Goal: Transaction & Acquisition: Purchase product/service

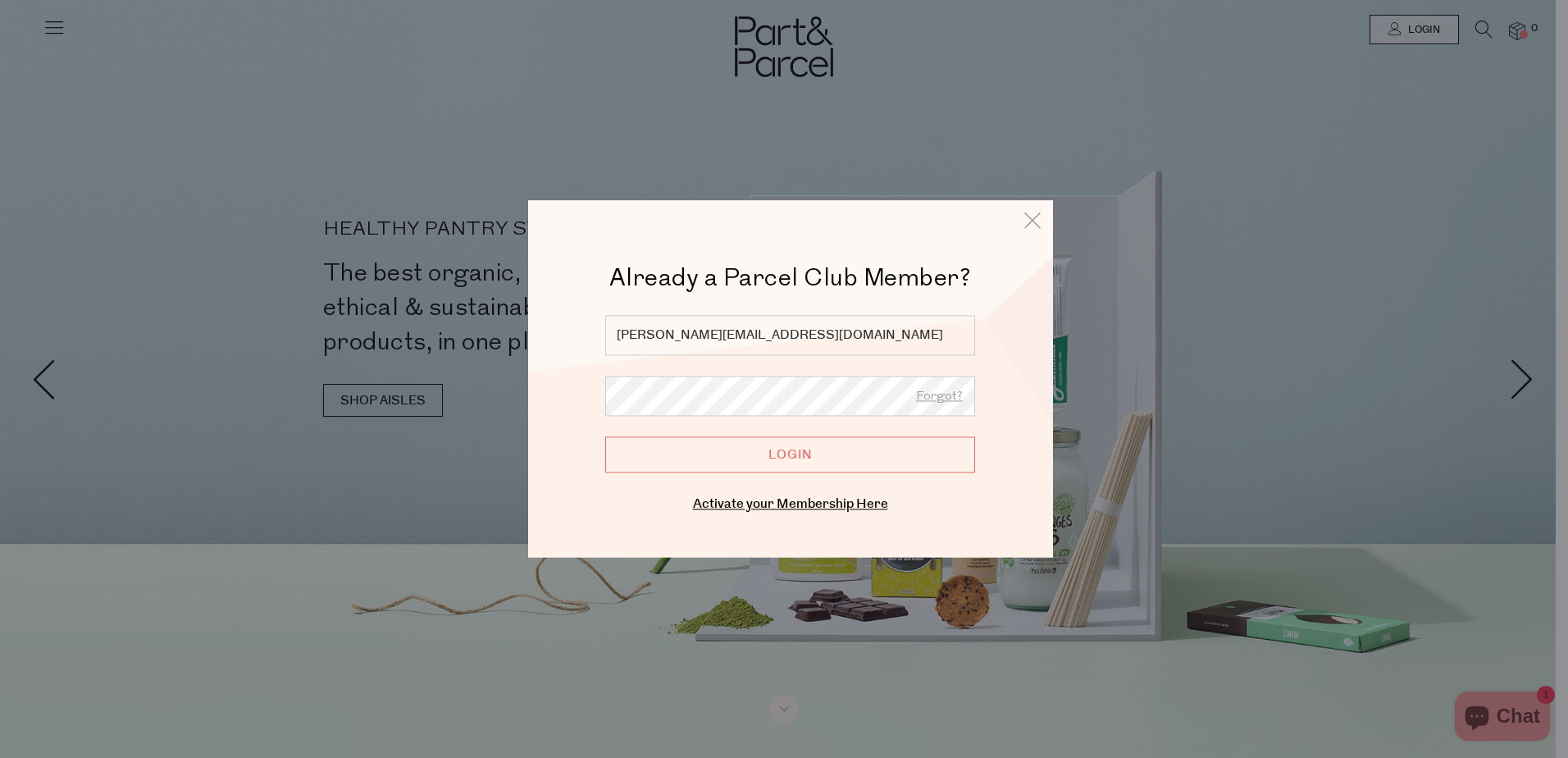
click at [825, 459] on input "Login" at bounding box center [790, 454] width 370 height 36
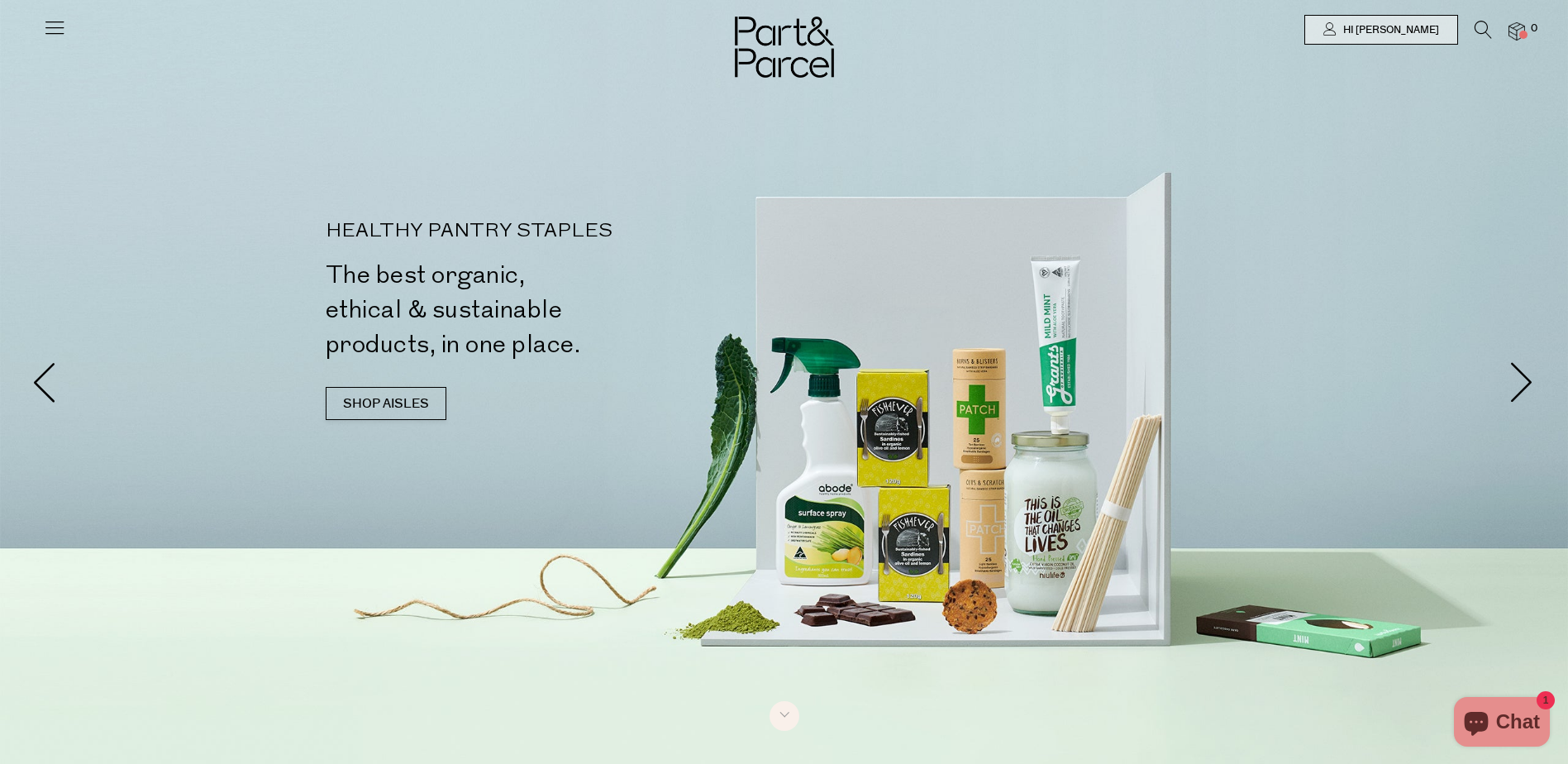
click at [1481, 24] on icon at bounding box center [1484, 30] width 18 height 18
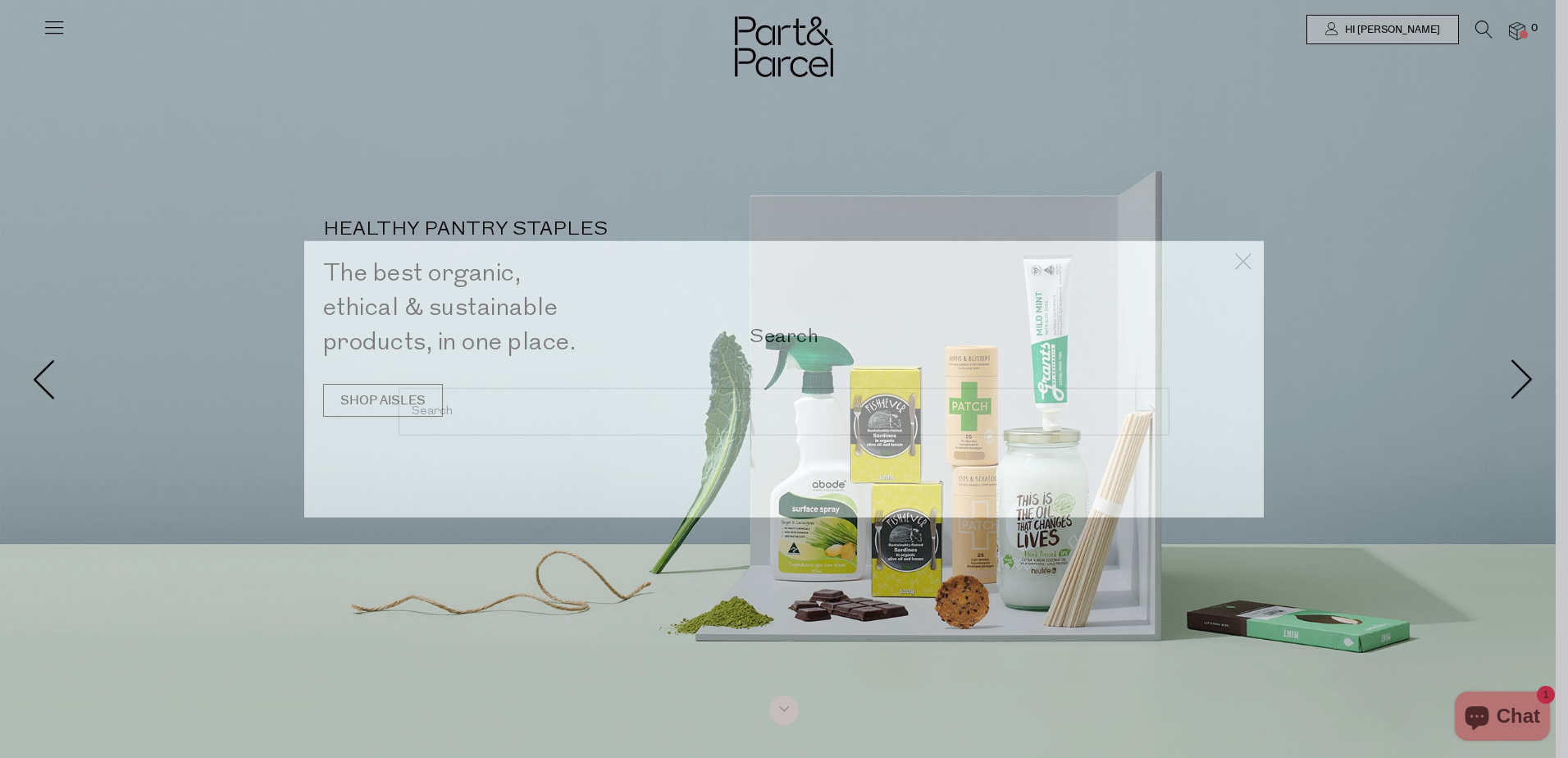
type input "[PERSON_NAME][EMAIL_ADDRESS][DOMAIN_NAME]"
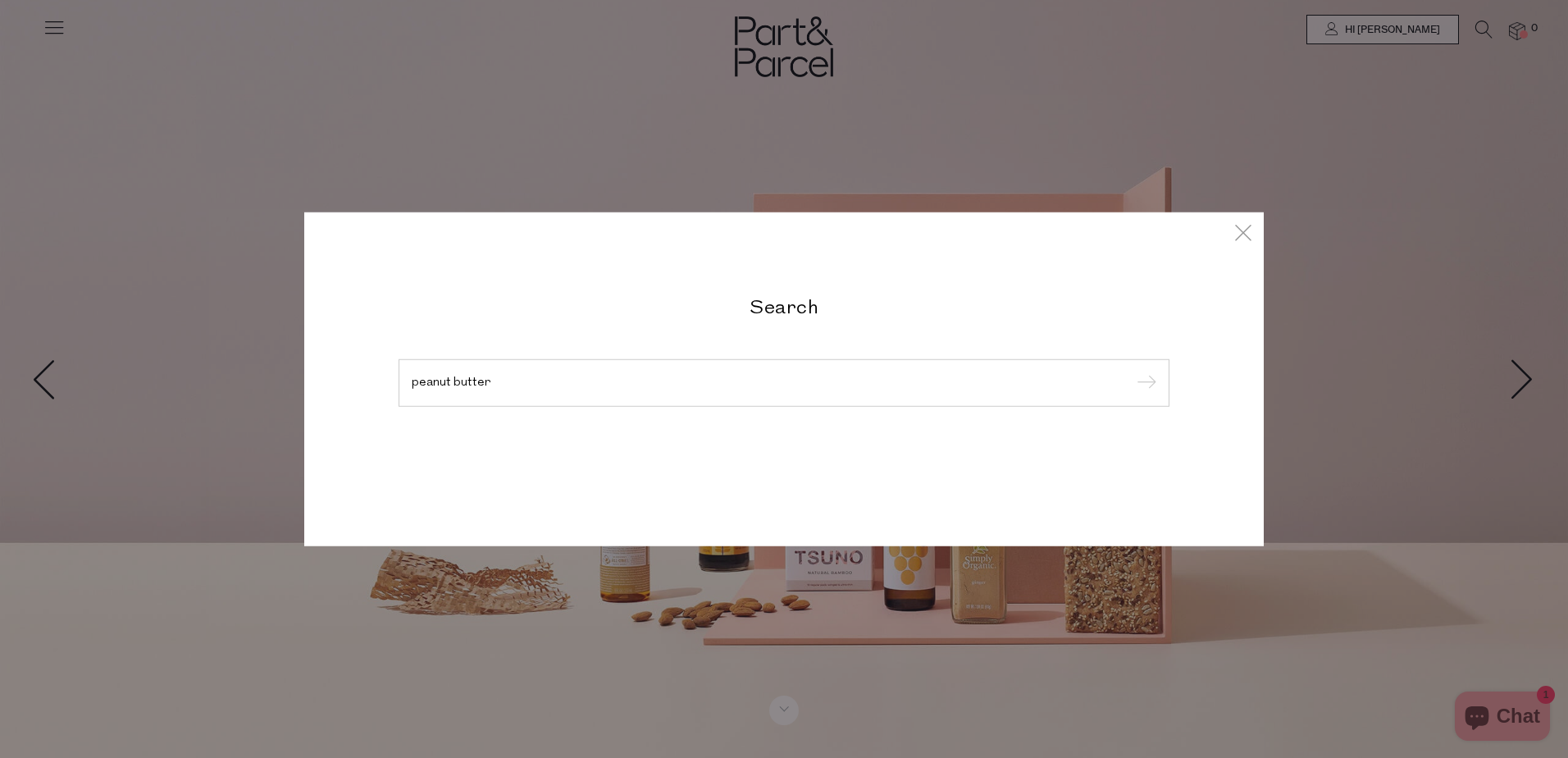
type input "peanut butter"
click at [1131, 371] on input "submit" at bounding box center [1143, 383] width 25 height 25
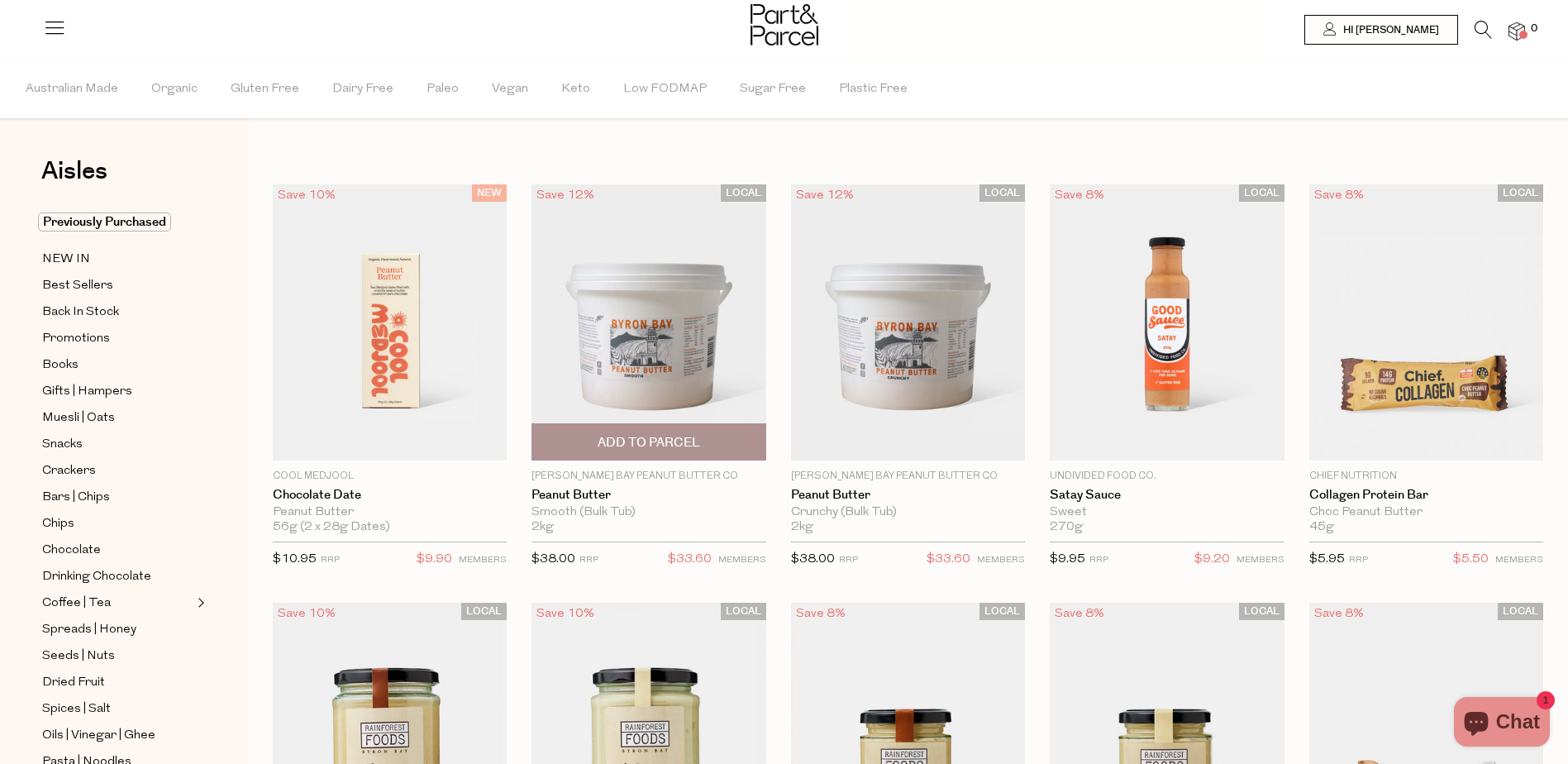
type input "[PERSON_NAME][EMAIL_ADDRESS][DOMAIN_NAME]"
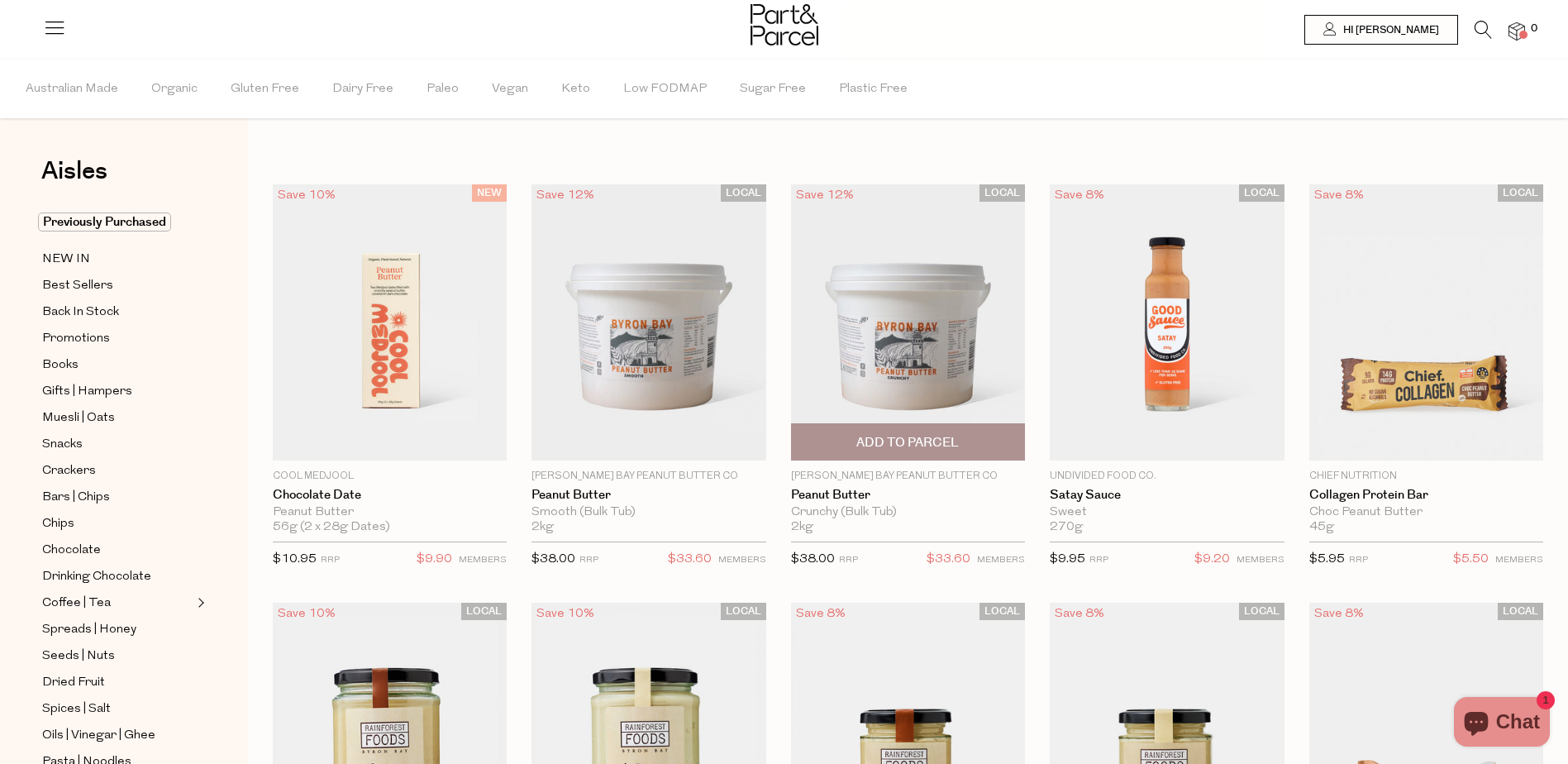
click at [934, 445] on span "Add To Parcel" at bounding box center [908, 443] width 103 height 18
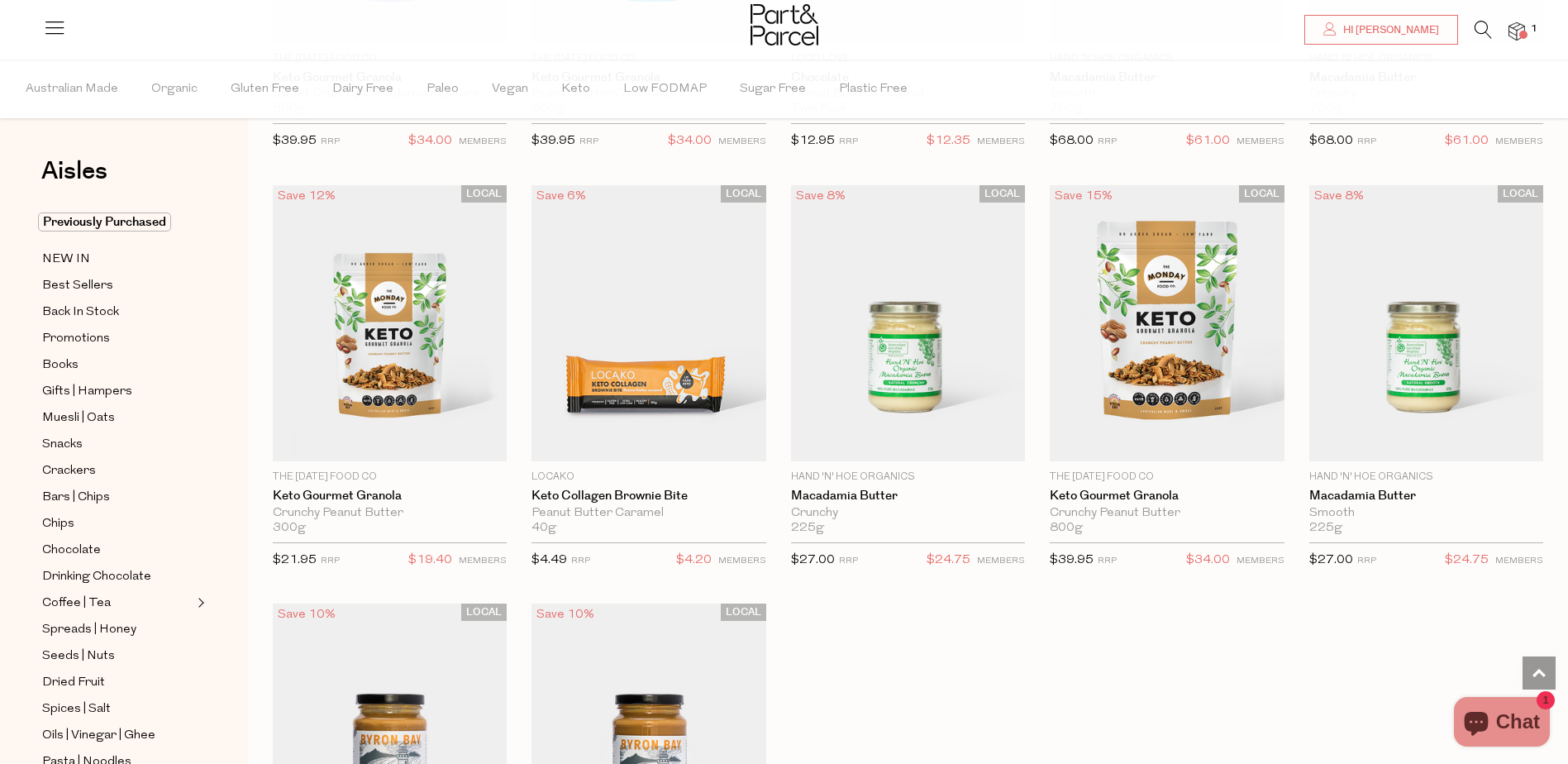
scroll to position [2315, 0]
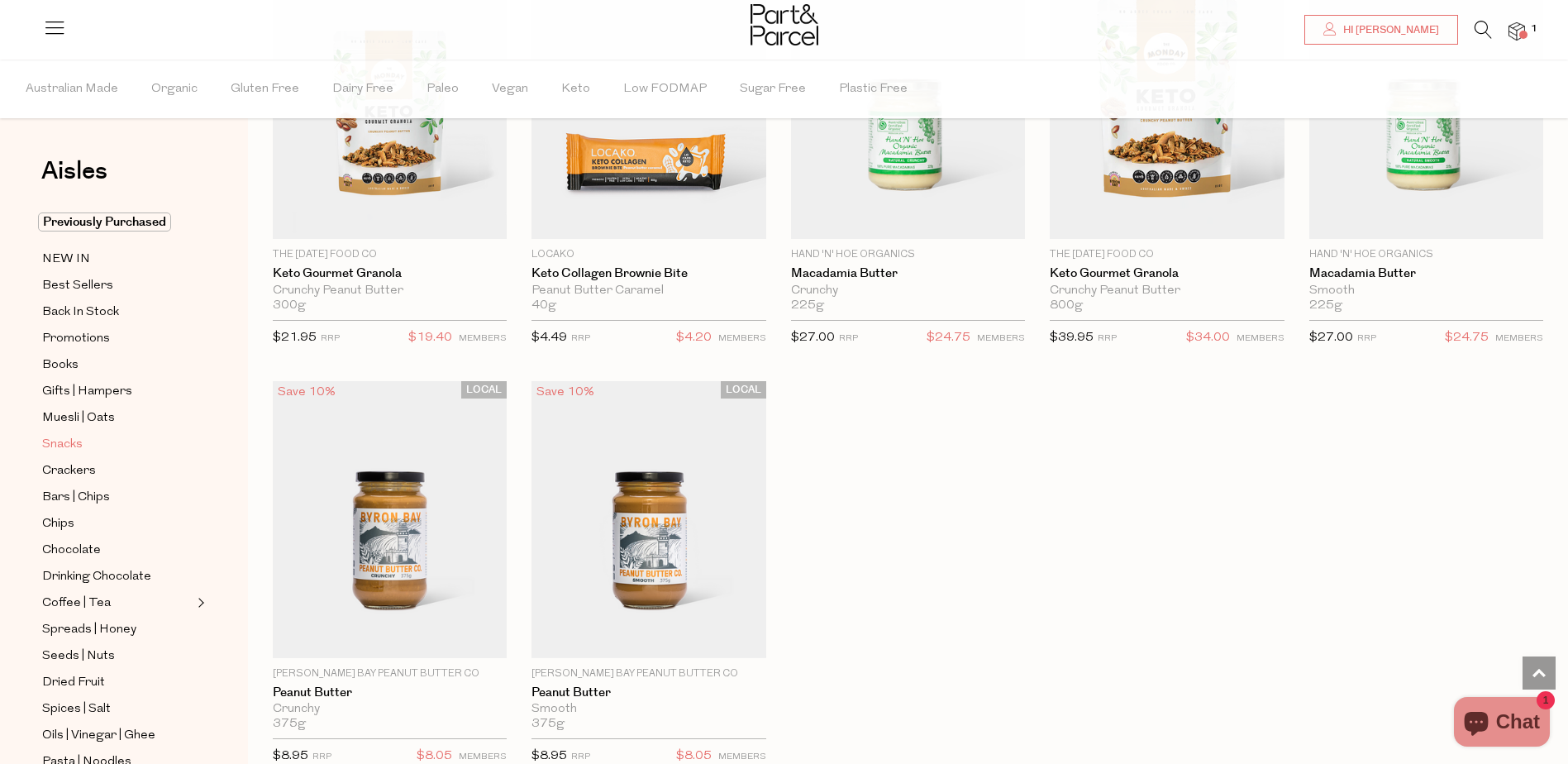
click at [74, 439] on span "Snacks" at bounding box center [62, 444] width 41 height 20
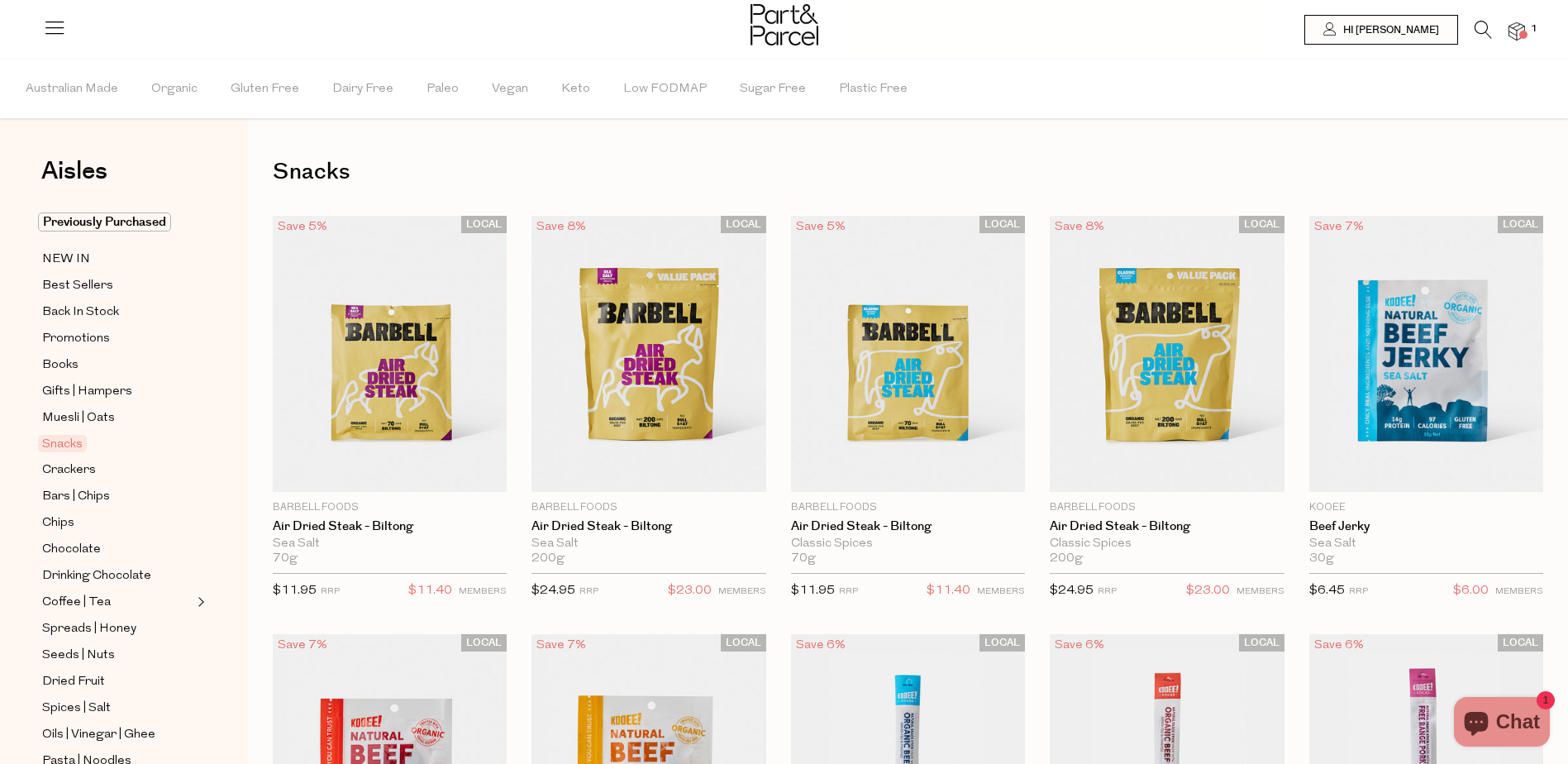
type input "[PERSON_NAME][EMAIL_ADDRESS][DOMAIN_NAME]"
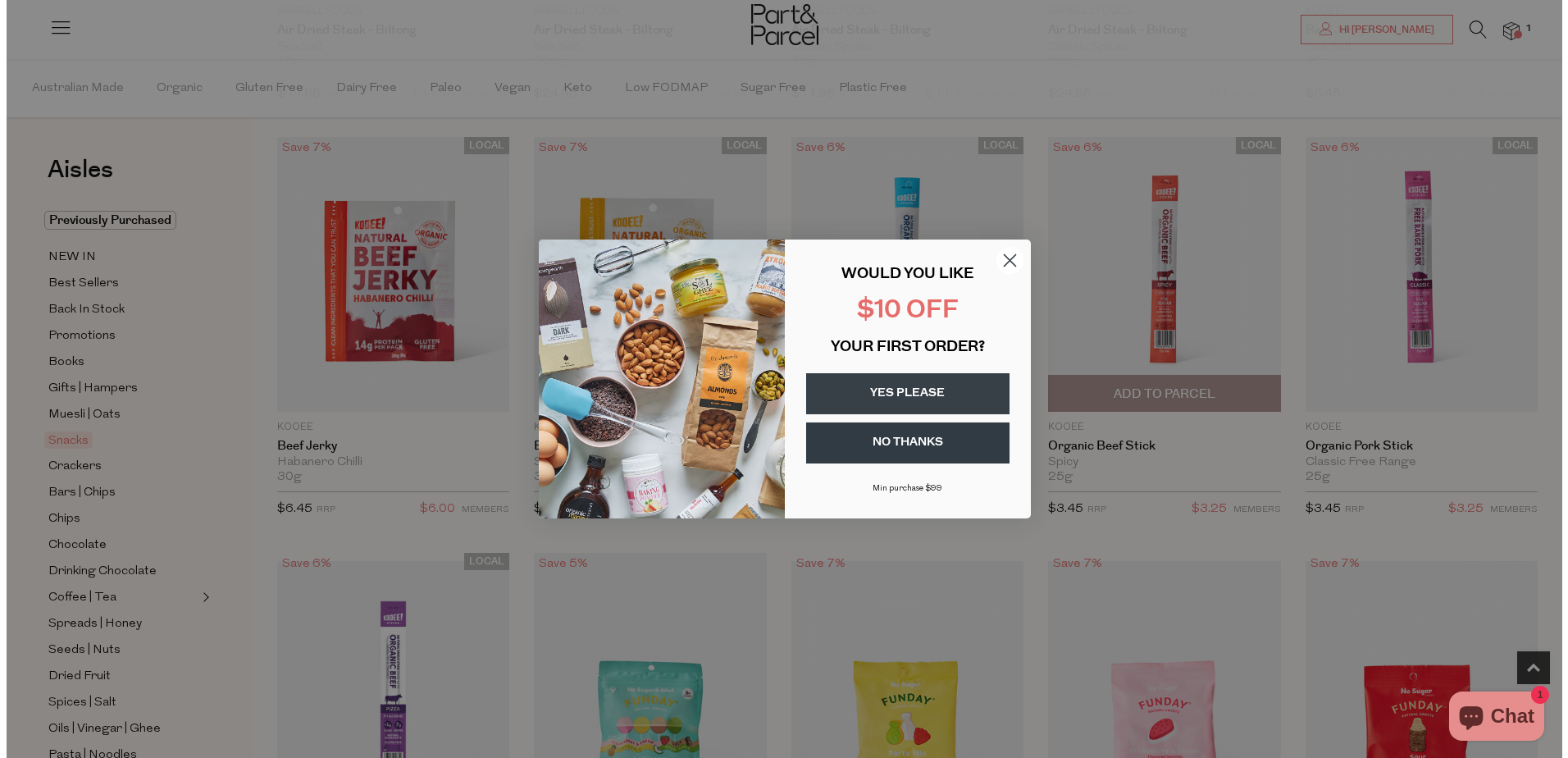
scroll to position [496, 0]
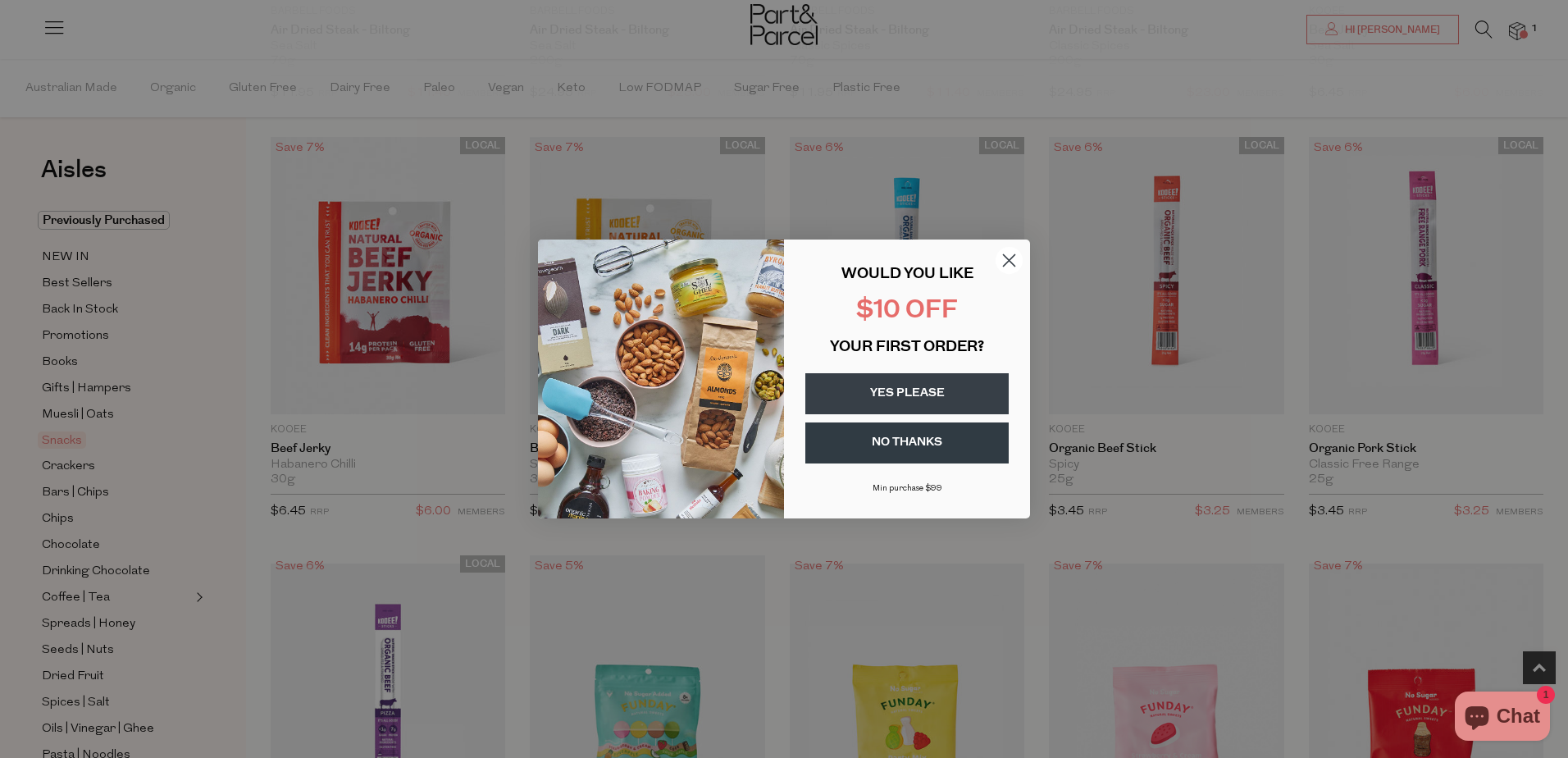
click at [1002, 261] on circle "Close dialog" at bounding box center [1009, 260] width 27 height 27
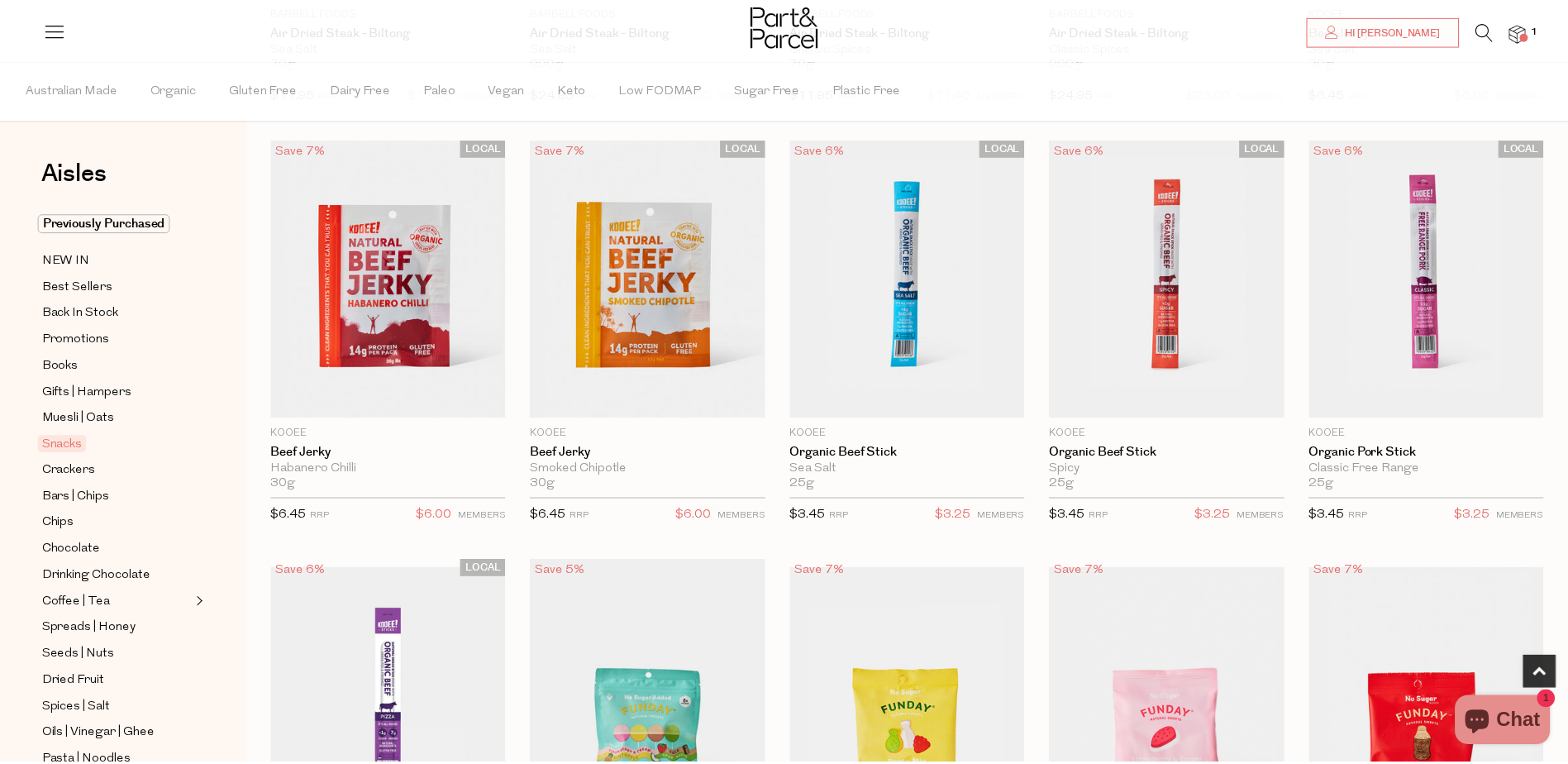
scroll to position [496, 0]
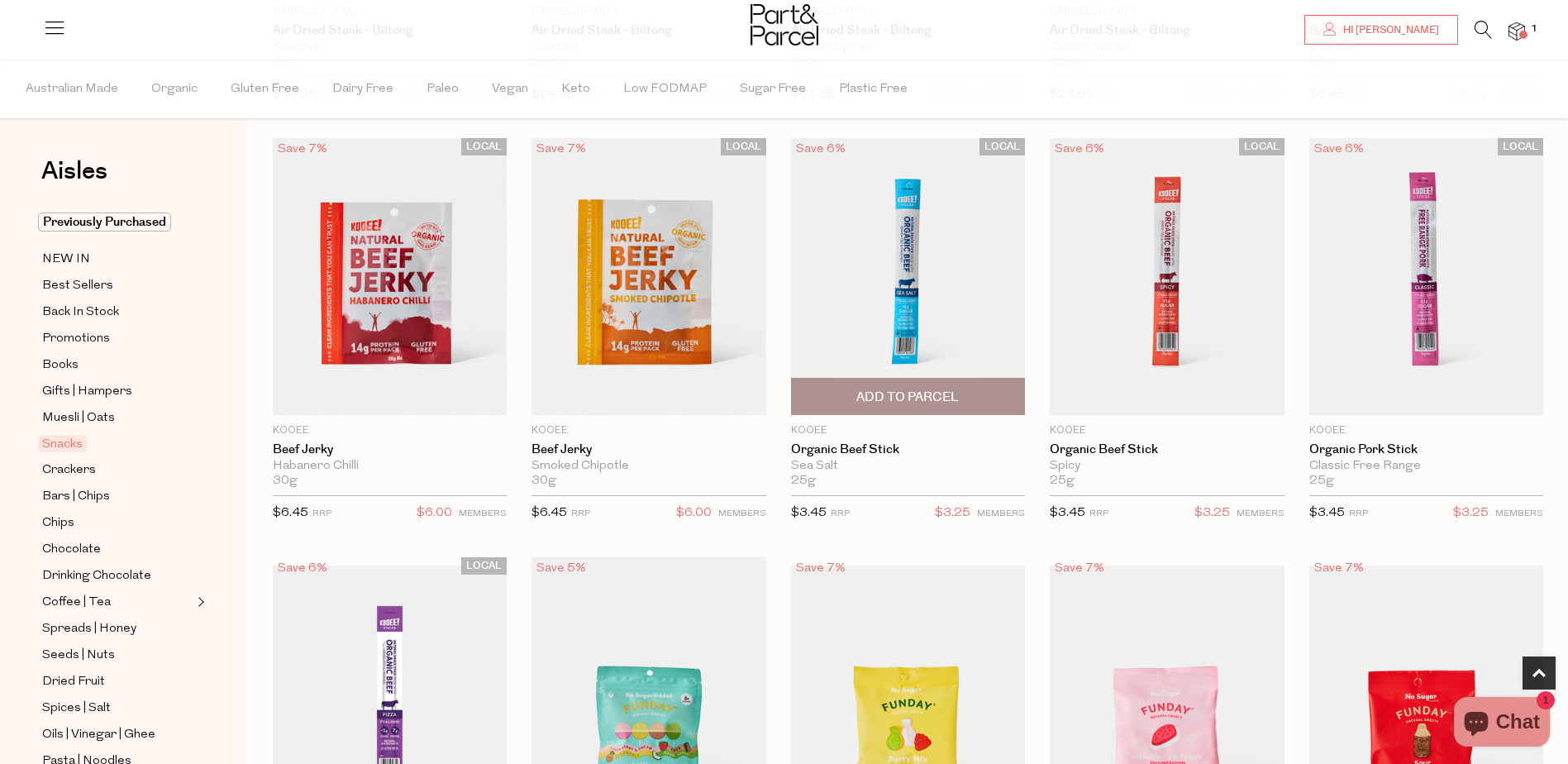
click at [906, 395] on span "Add To Parcel" at bounding box center [908, 398] width 103 height 18
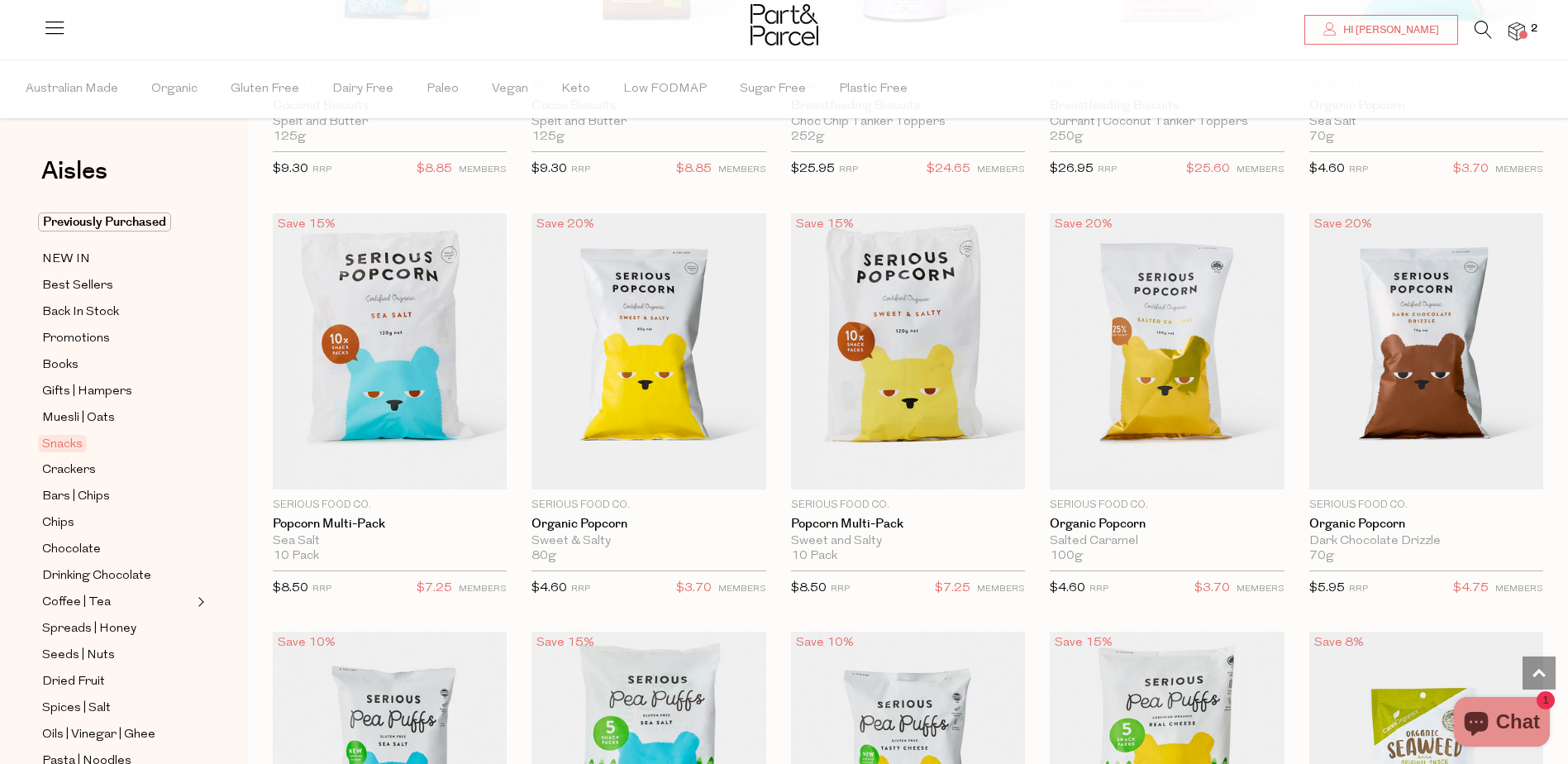
scroll to position [3556, 0]
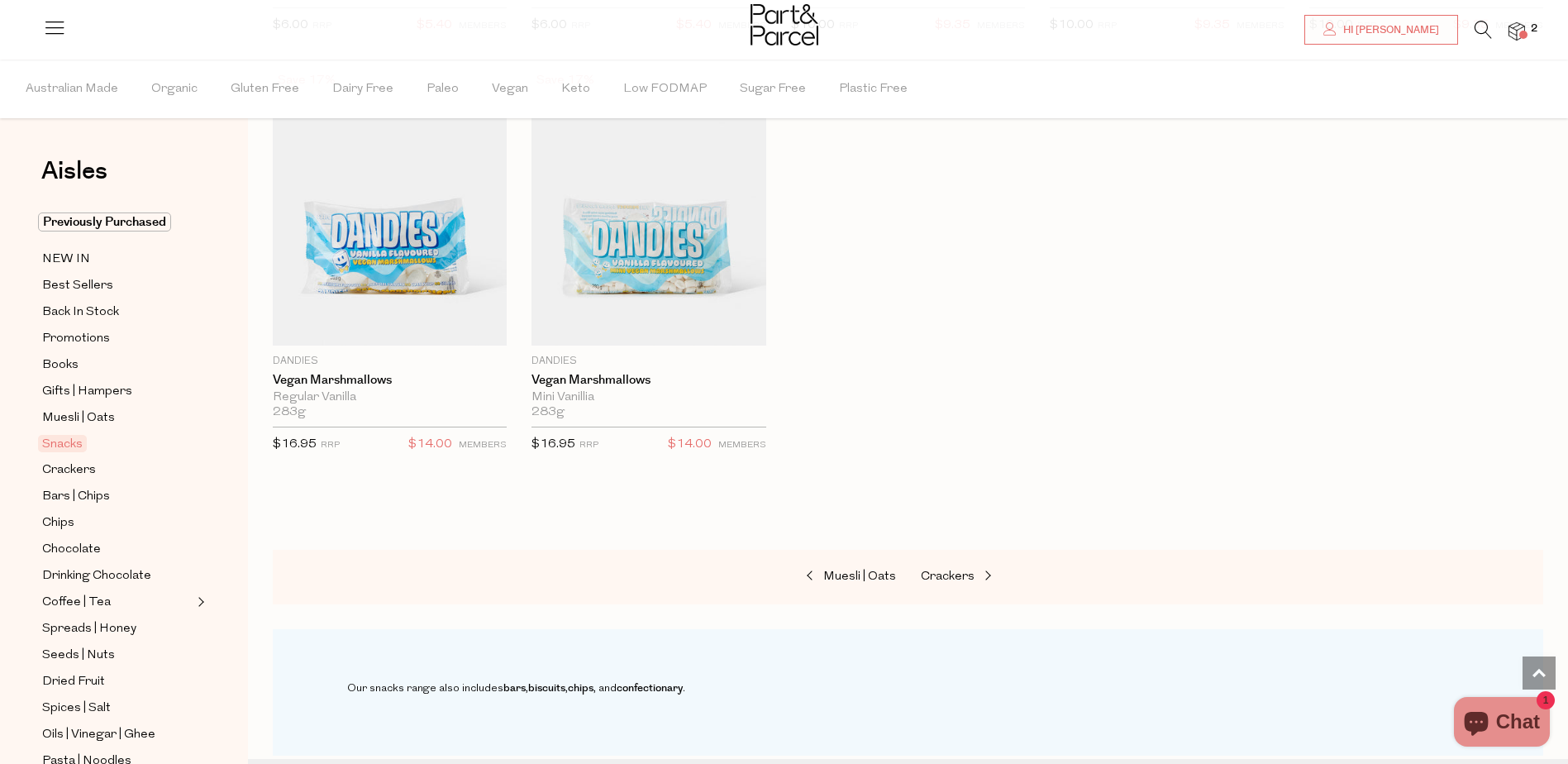
scroll to position [5705, 0]
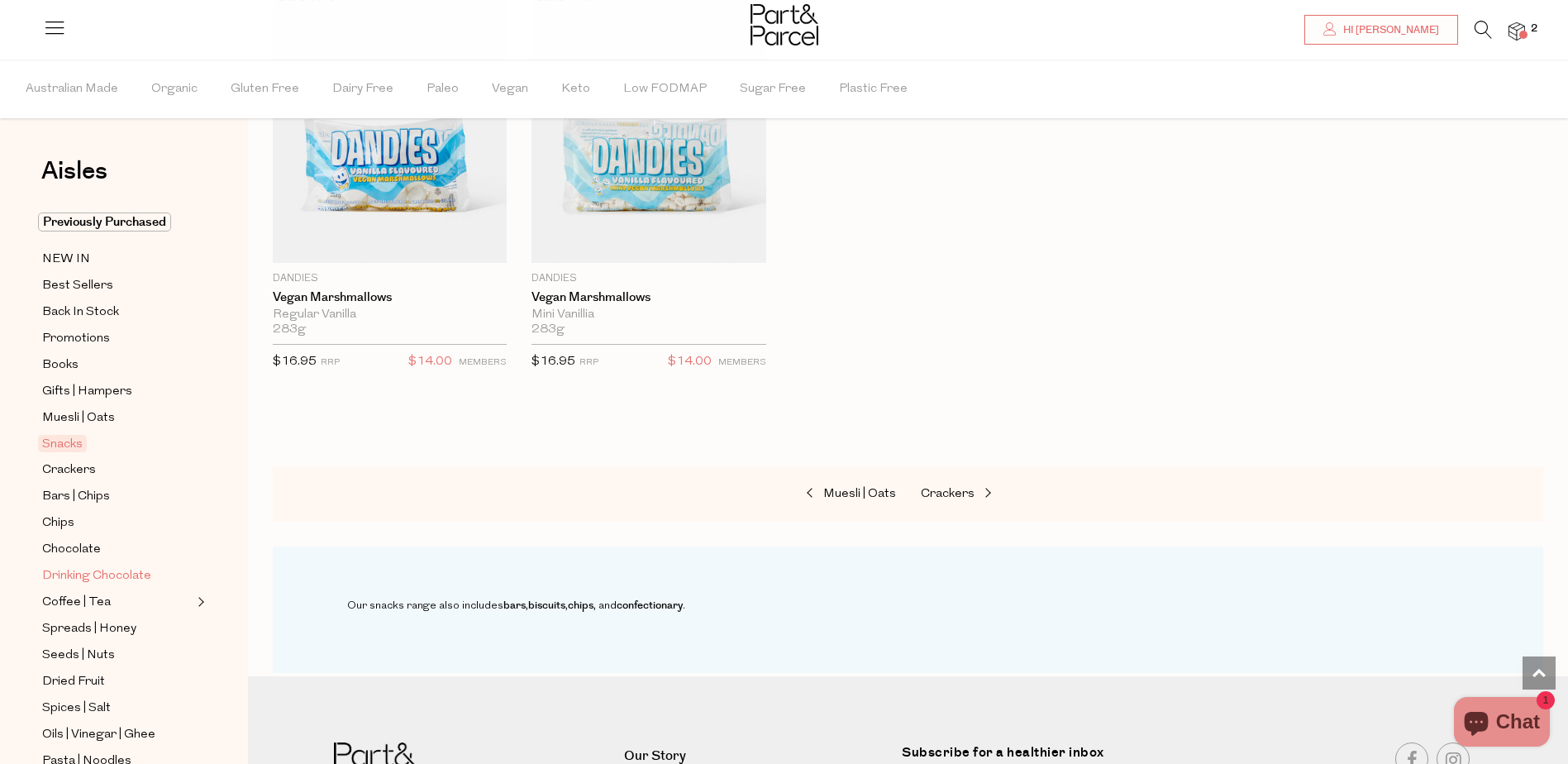
click at [88, 571] on span "Drinking Chocolate" at bounding box center [97, 576] width 109 height 20
